Goal: Task Accomplishment & Management: Manage account settings

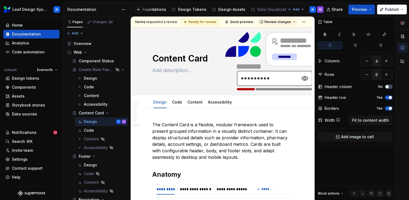
type textarea "*"
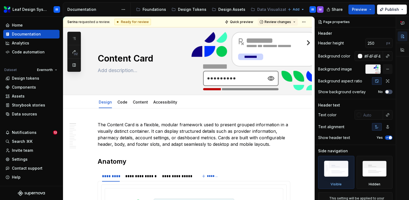
type textarea "*"
click at [27, 153] on div "Invite team" at bounding box center [31, 150] width 56 height 9
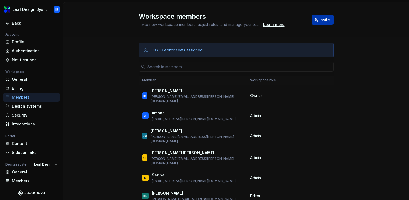
click at [317, 17] on button "Invite" at bounding box center [323, 20] width 22 height 10
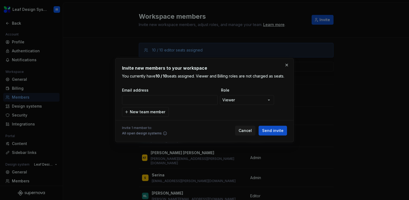
type input "[EMAIL_ADDRESS][PERSON_NAME][DOMAIN_NAME]"
click at [274, 131] on span "Send invite" at bounding box center [272, 130] width 21 height 5
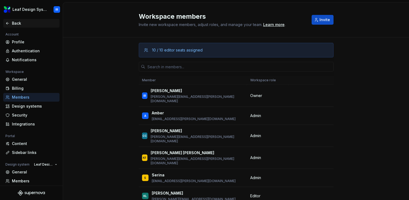
click at [13, 24] on div "Back" at bounding box center [34, 23] width 45 height 5
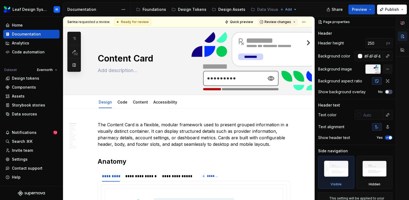
type textarea "*"
